Goal: Task Accomplishment & Management: Manage account settings

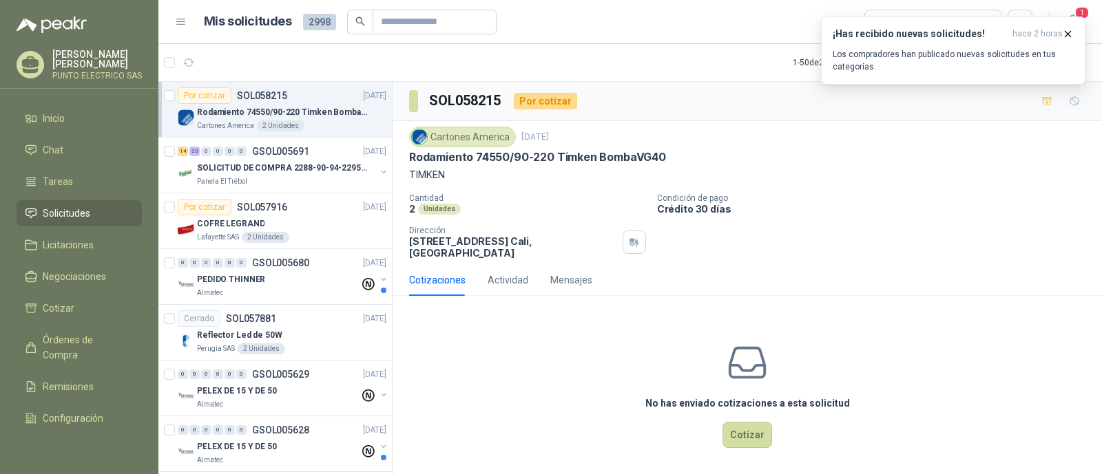
click at [887, 52] on p "Los compradores han publicado nuevas solicitudes en tus categorías." at bounding box center [952, 60] width 241 height 25
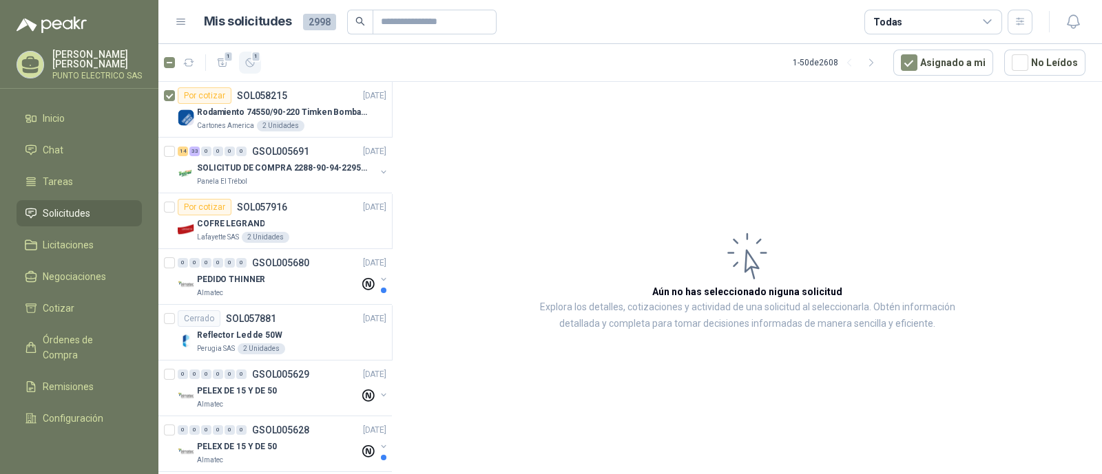
click at [253, 61] on span "1" at bounding box center [256, 56] width 10 height 11
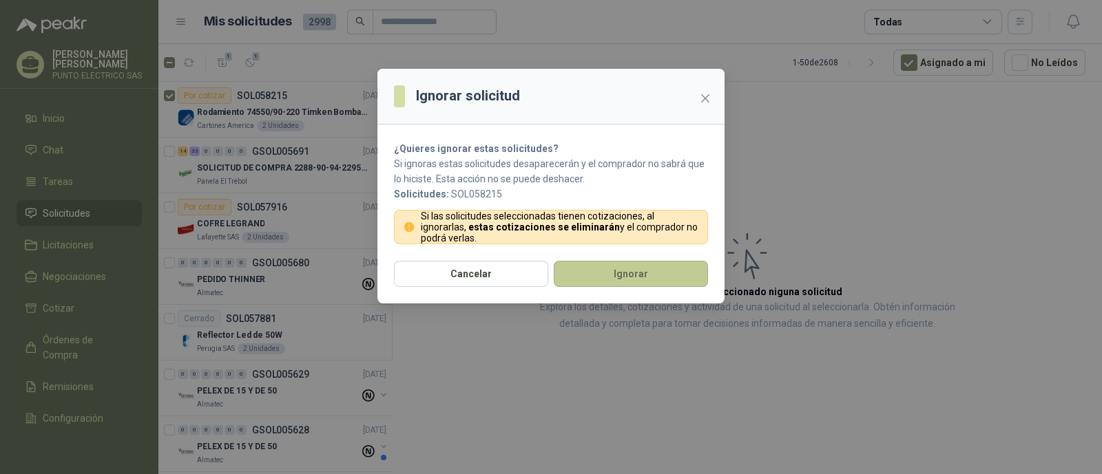
click at [631, 266] on button "Ignorar" at bounding box center [631, 274] width 154 height 26
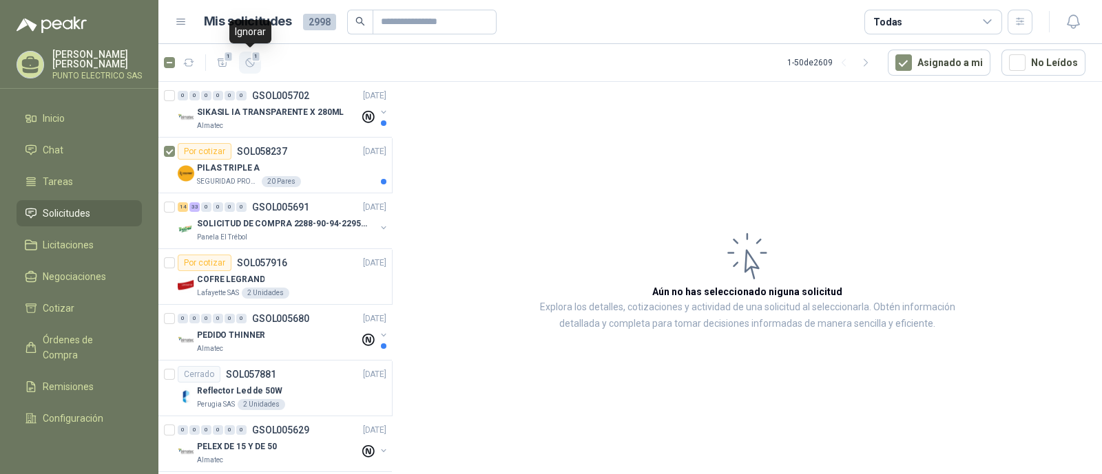
click at [250, 63] on icon "button" at bounding box center [250, 63] width 8 height 8
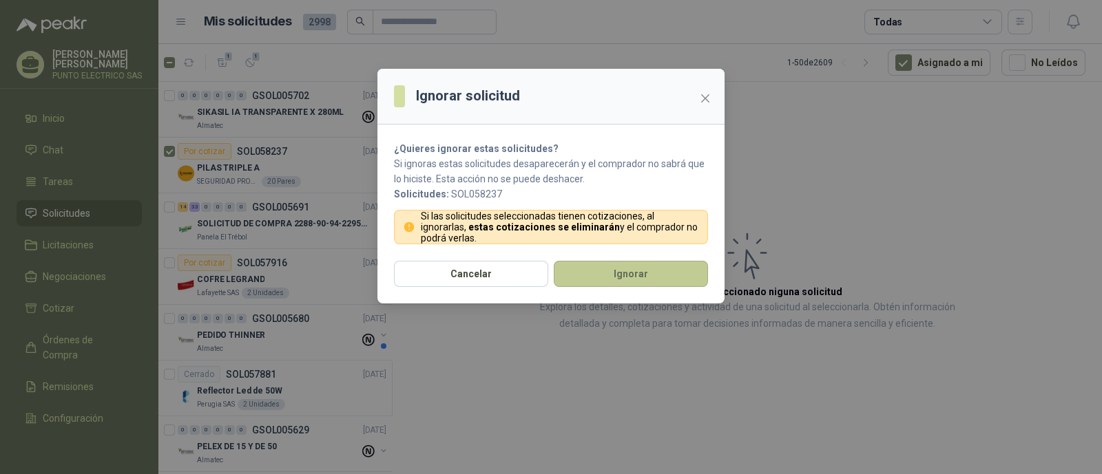
click at [629, 280] on button "Ignorar" at bounding box center [631, 274] width 154 height 26
